Goal: Transaction & Acquisition: Purchase product/service

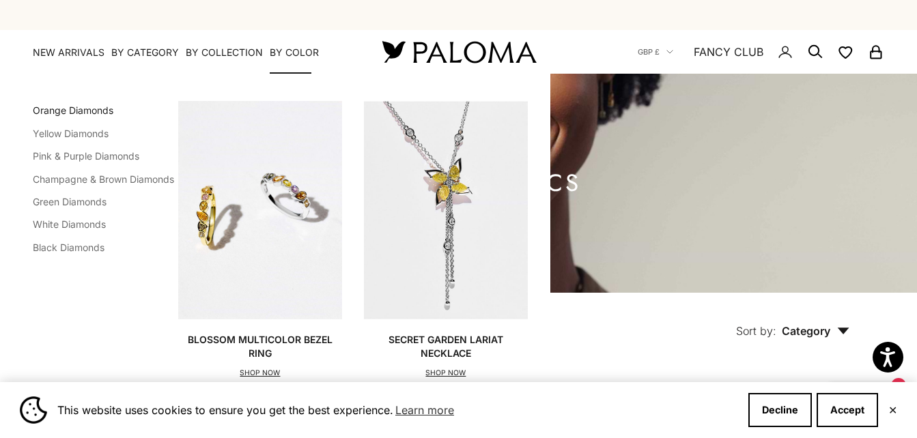
click at [81, 108] on link "Orange Diamonds" at bounding box center [73, 110] width 81 height 12
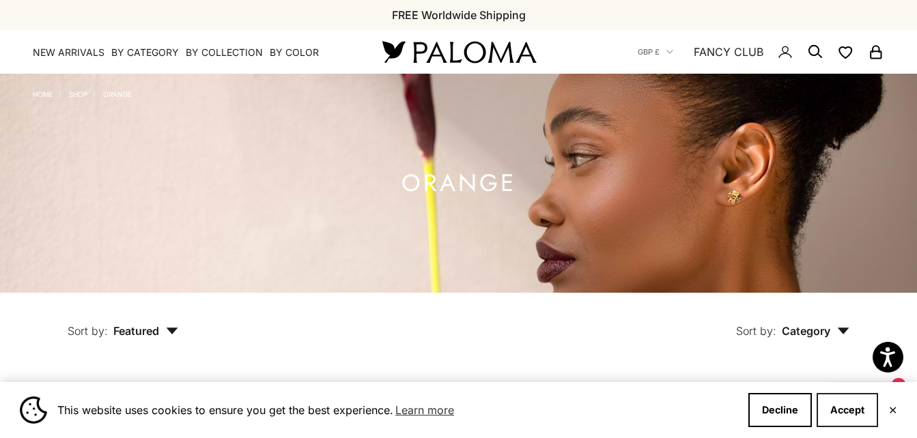
click at [855, 410] on button "Accept" at bounding box center [847, 410] width 61 height 34
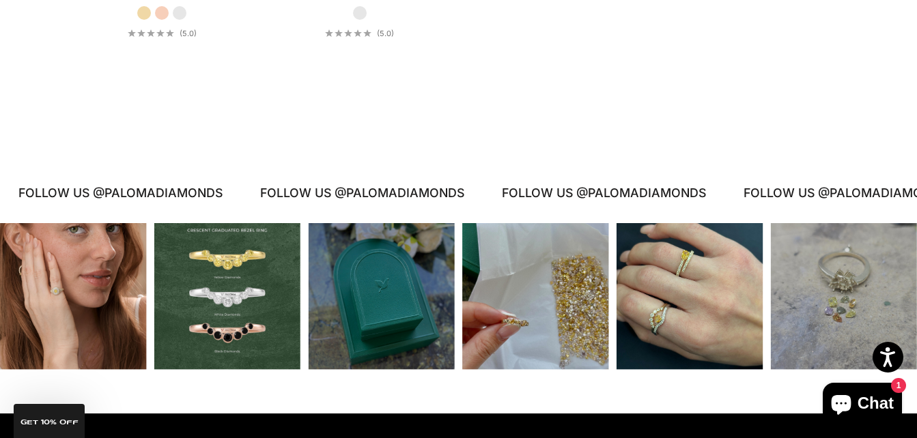
scroll to position [3542, 0]
